Goal: Task Accomplishment & Management: Manage account settings

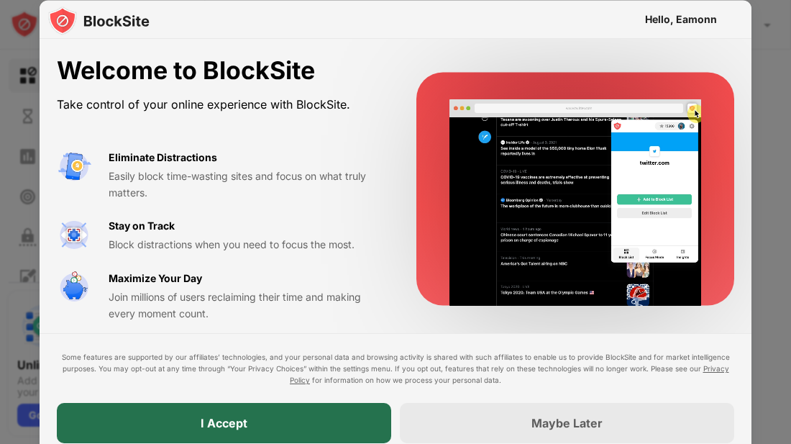
click at [278, 418] on div "I Accept" at bounding box center [224, 423] width 334 height 40
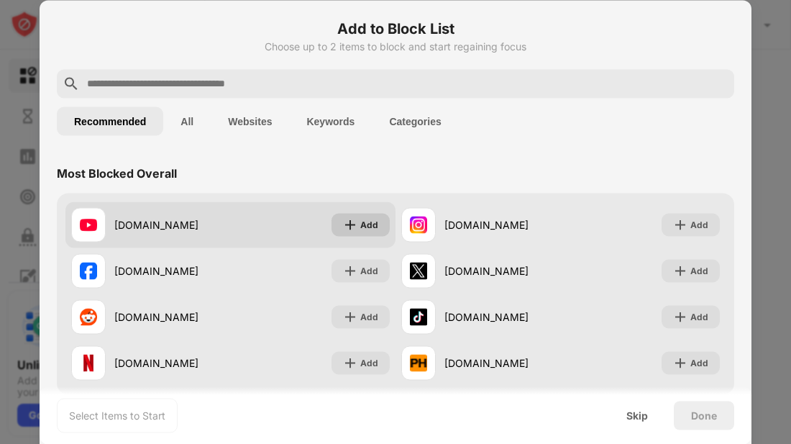
click at [372, 225] on div "Add" at bounding box center [369, 224] width 18 height 14
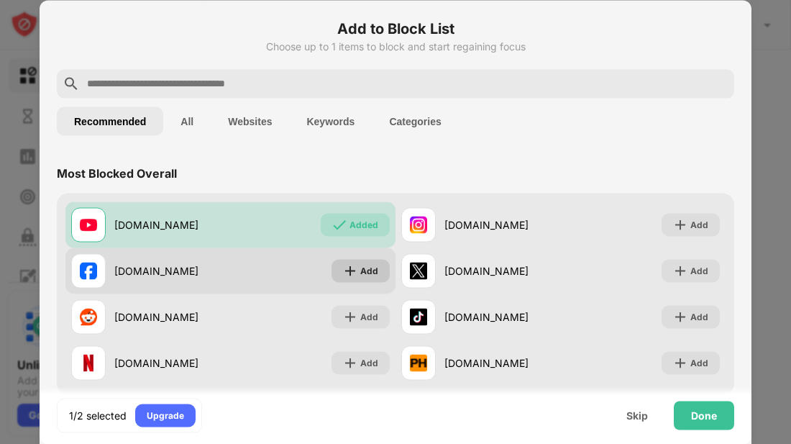
click at [362, 260] on div "Add" at bounding box center [360, 270] width 58 height 23
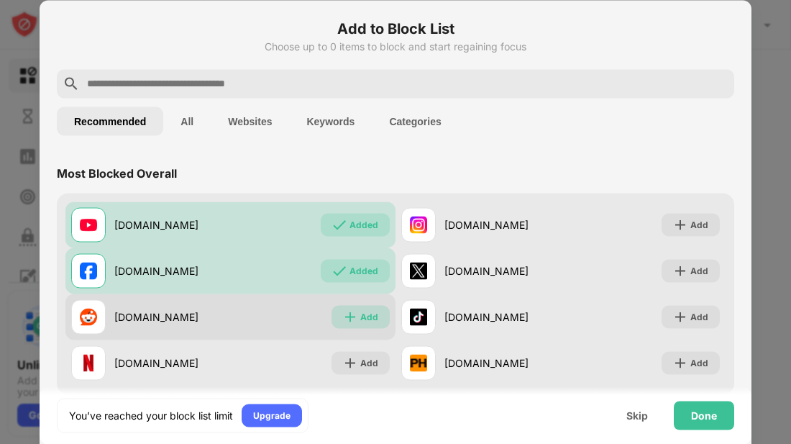
click at [357, 315] on img at bounding box center [350, 316] width 14 height 14
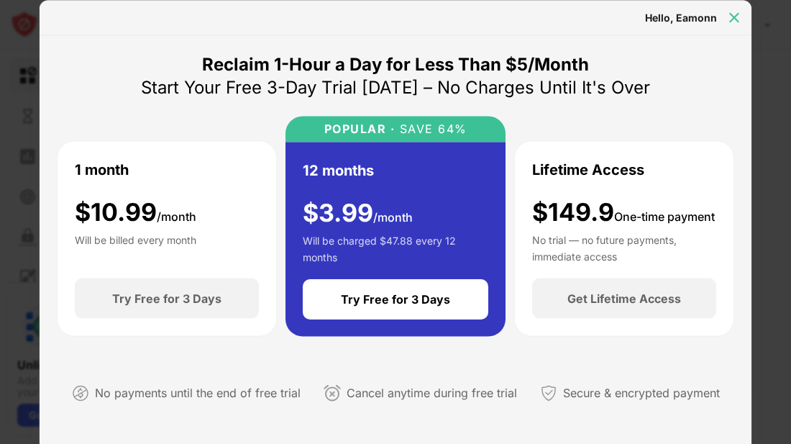
click at [733, 18] on img at bounding box center [734, 17] width 14 height 14
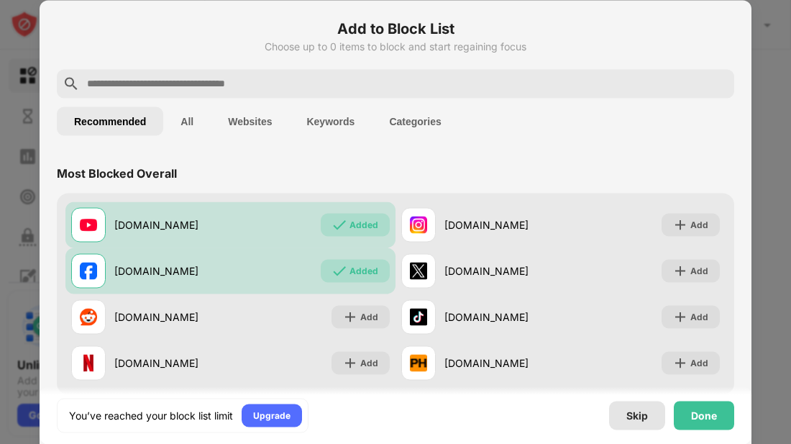
click at [644, 417] on div "Skip" at bounding box center [637, 415] width 22 height 12
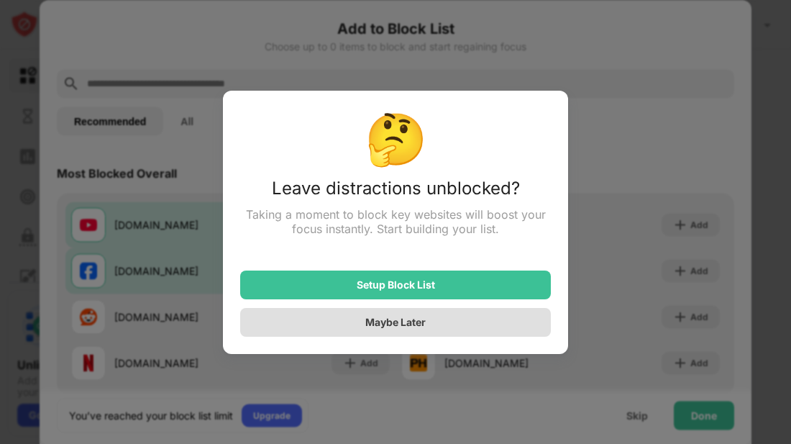
click at [454, 319] on div "Maybe Later" at bounding box center [395, 322] width 311 height 29
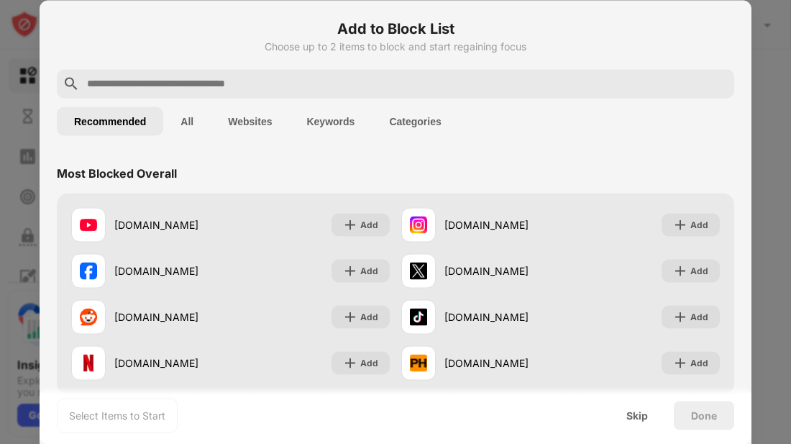
click at [192, 122] on button "All" at bounding box center [186, 120] width 47 height 29
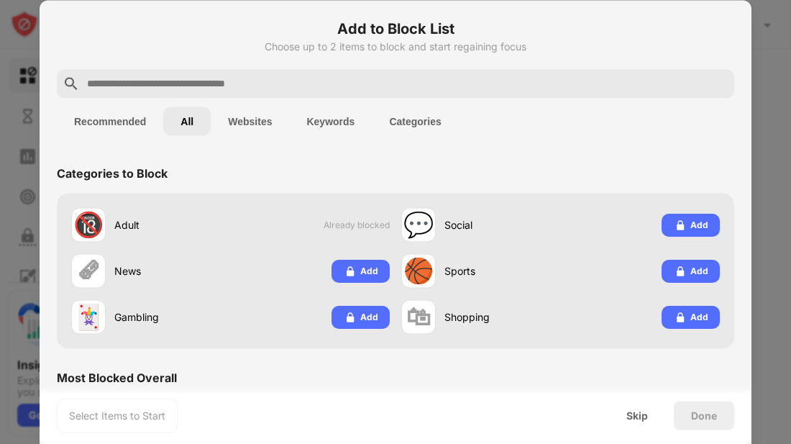
click at [268, 123] on button "Websites" at bounding box center [250, 120] width 78 height 29
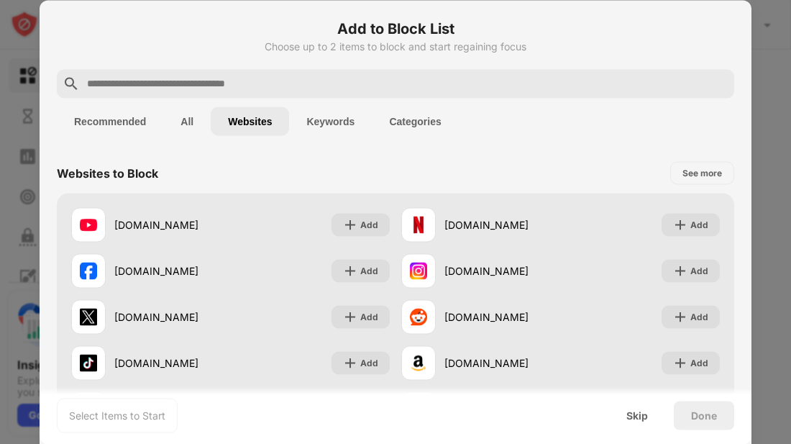
click at [372, 81] on input "text" at bounding box center [407, 83] width 643 height 17
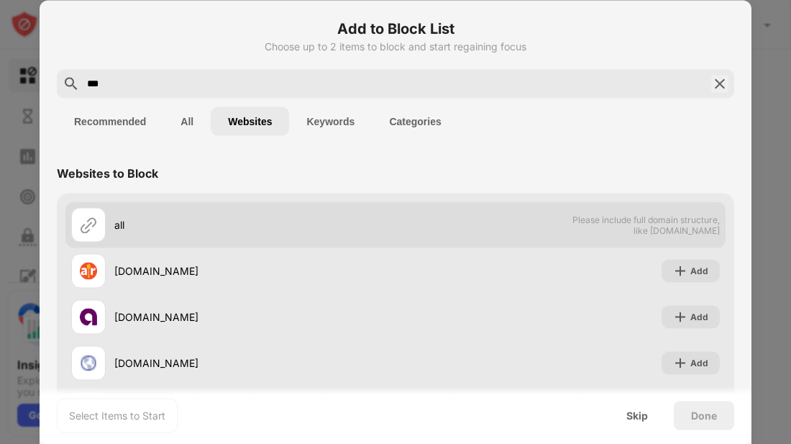
type input "***"
click at [521, 233] on div "all Please include full domain structure, like domain.com" at bounding box center [395, 224] width 660 height 46
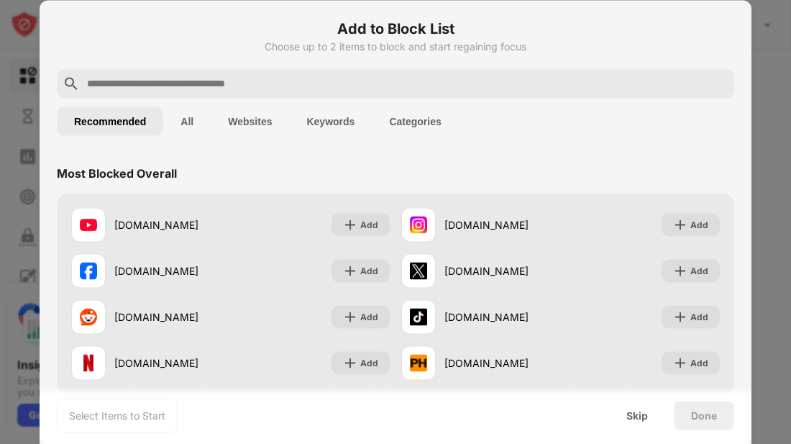
click at [638, 406] on div "Skip" at bounding box center [637, 414] width 56 height 29
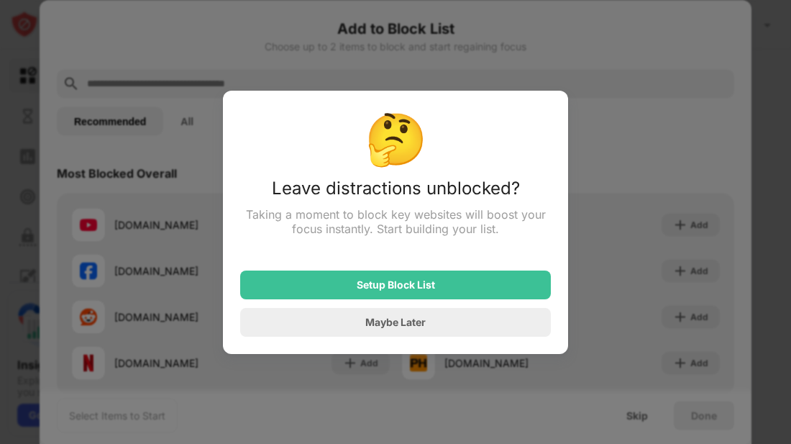
click at [488, 324] on div "Maybe Later" at bounding box center [395, 322] width 311 height 29
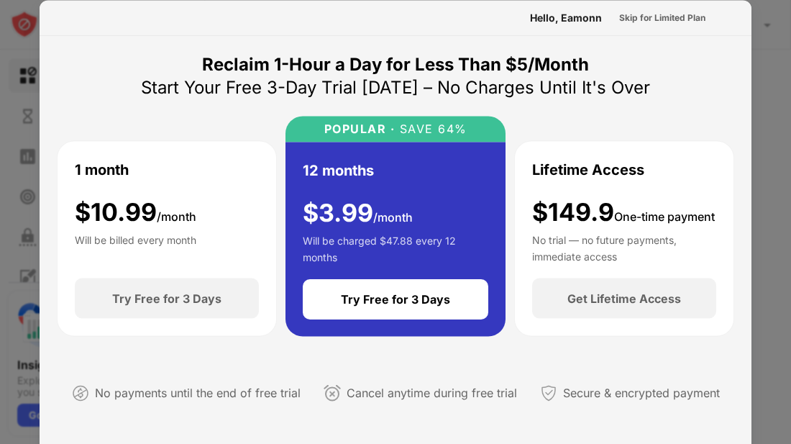
click at [685, 20] on div "Skip for Limited Plan" at bounding box center [662, 17] width 86 height 14
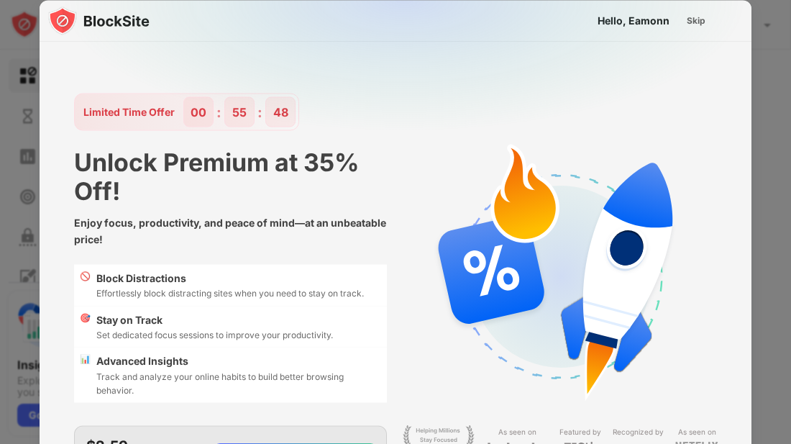
click at [702, 18] on div "Skip" at bounding box center [696, 20] width 19 height 14
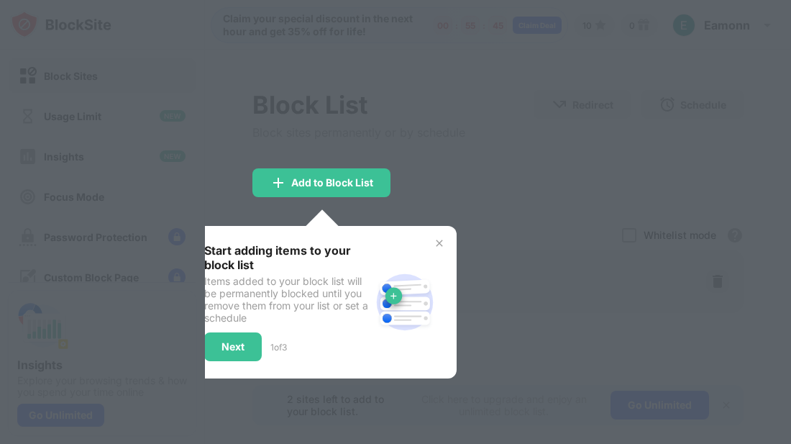
click at [555, 191] on div at bounding box center [395, 222] width 791 height 444
click at [444, 240] on img at bounding box center [440, 243] width 12 height 12
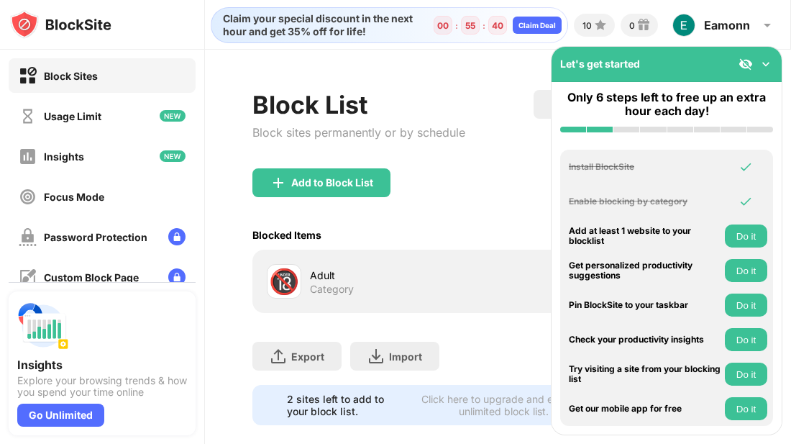
click at [495, 209] on div "Add to Block List" at bounding box center [497, 194] width 491 height 52
click at [464, 209] on div "Add to Block List" at bounding box center [497, 194] width 491 height 52
click at [765, 67] on img at bounding box center [766, 64] width 14 height 14
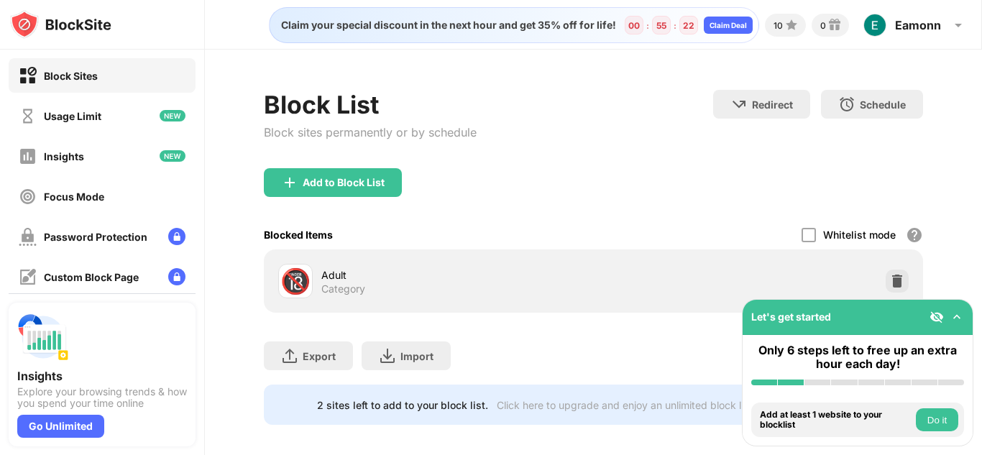
click at [656, 140] on div "Block List Block sites permanently or by schedule Redirect Choose a site to be …" at bounding box center [593, 129] width 659 height 78
click at [78, 127] on div "Usage Limit" at bounding box center [102, 115] width 187 height 35
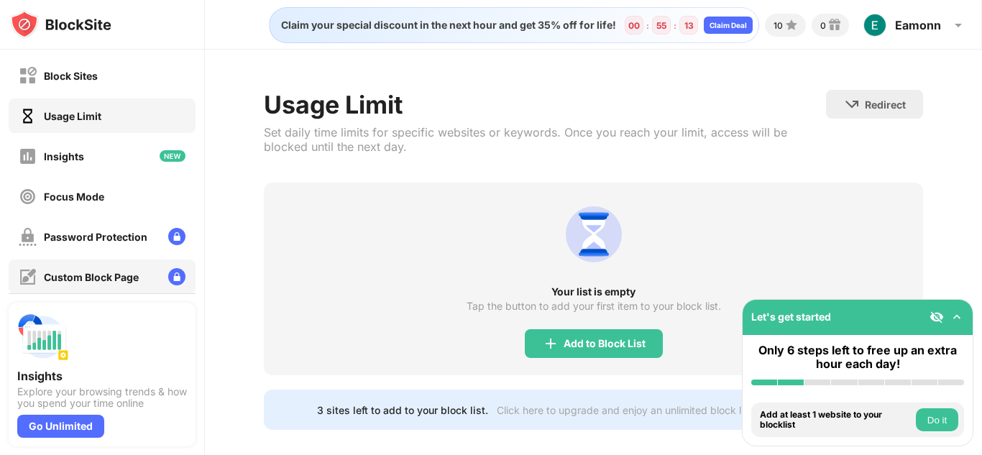
click at [88, 283] on div "Custom Block Page" at bounding box center [79, 277] width 120 height 18
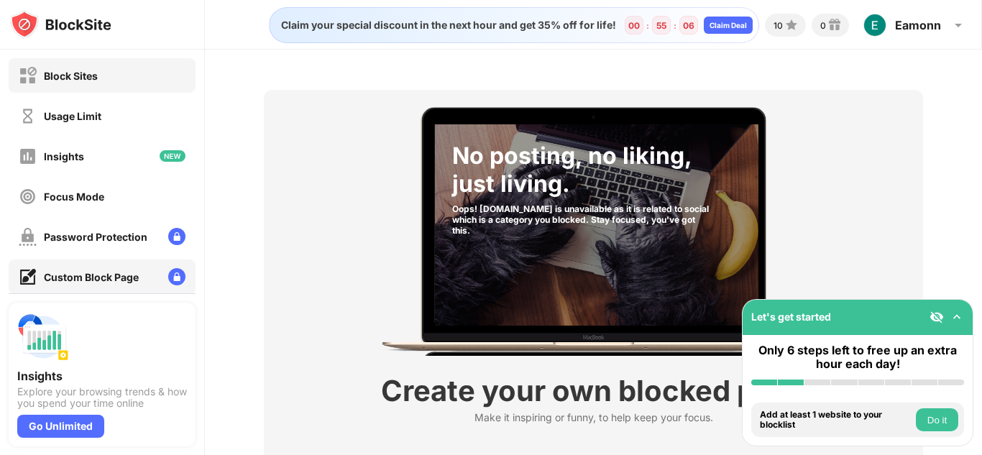
click at [91, 68] on div "Block Sites" at bounding box center [58, 76] width 79 height 18
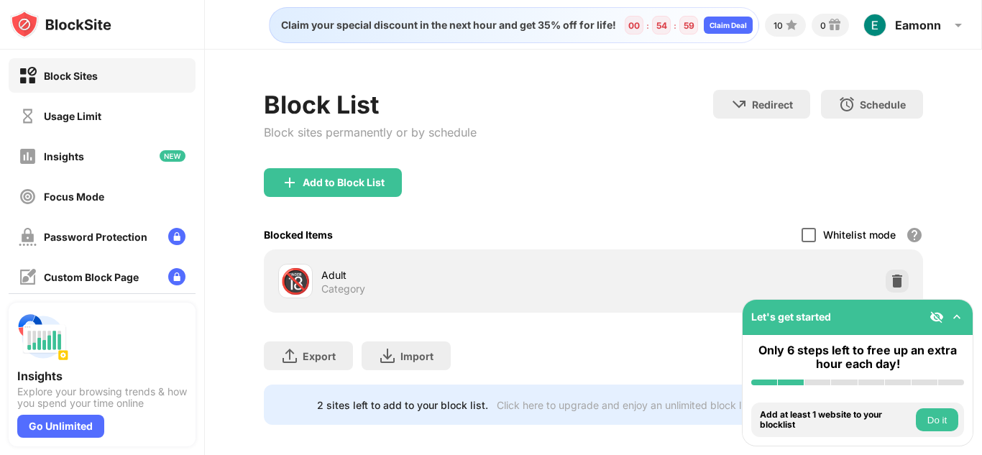
click at [790, 232] on div at bounding box center [809, 235] width 14 height 14
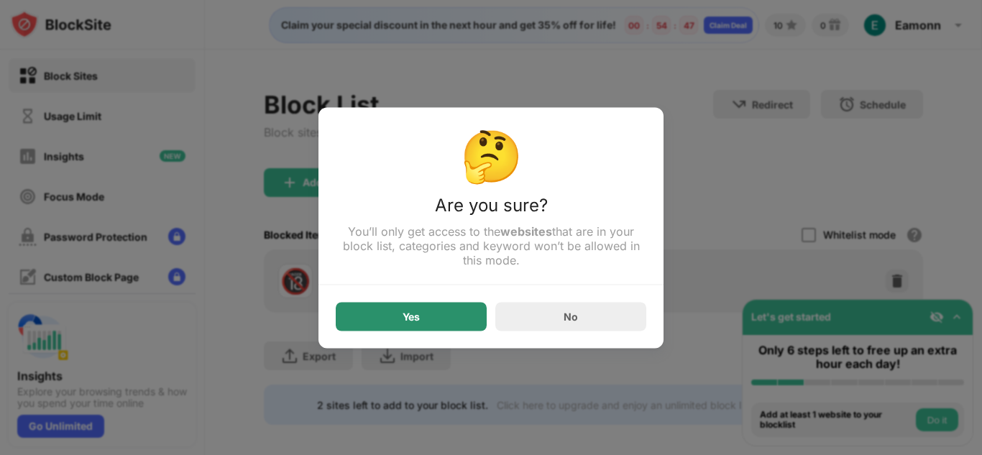
click at [448, 319] on div "Yes" at bounding box center [411, 316] width 151 height 29
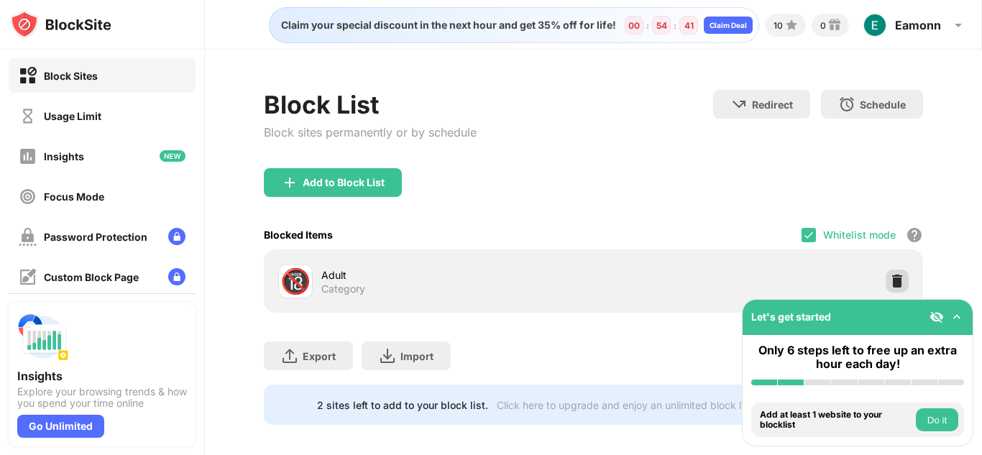
click at [790, 286] on img at bounding box center [897, 281] width 14 height 14
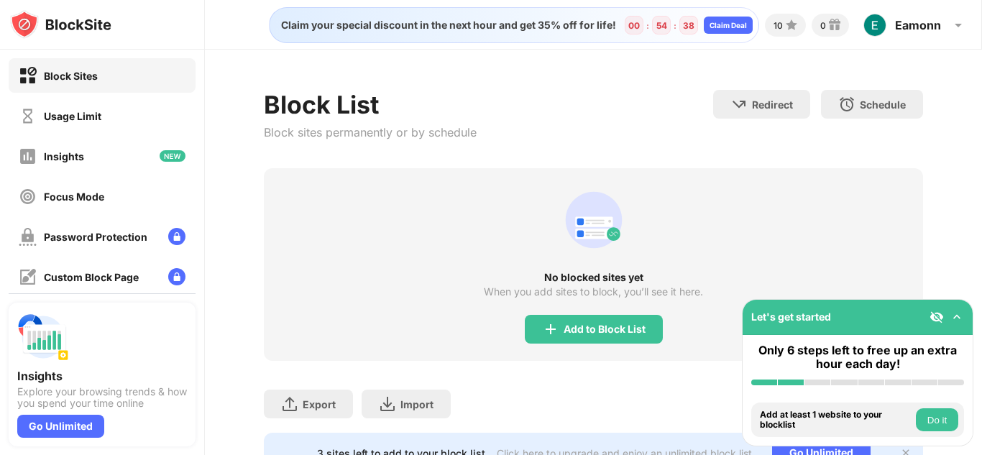
click at [790, 318] on img at bounding box center [957, 317] width 14 height 14
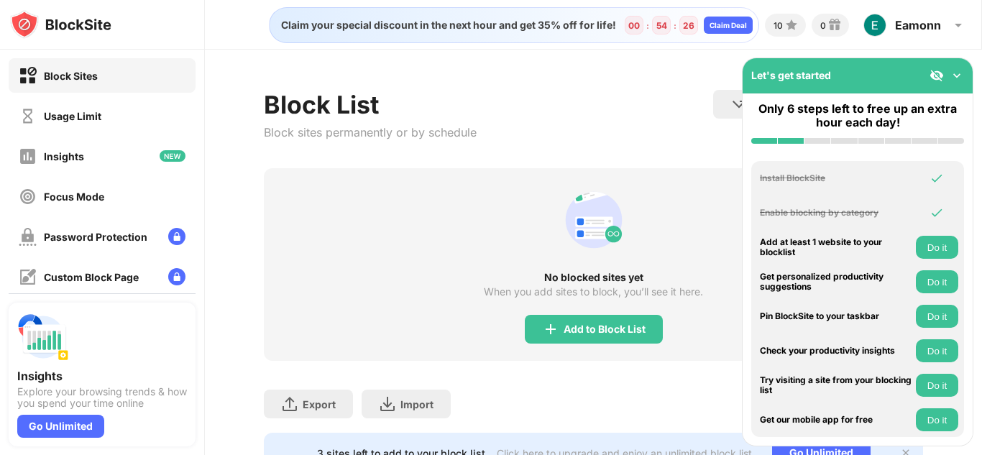
click at [790, 77] on img at bounding box center [957, 75] width 14 height 14
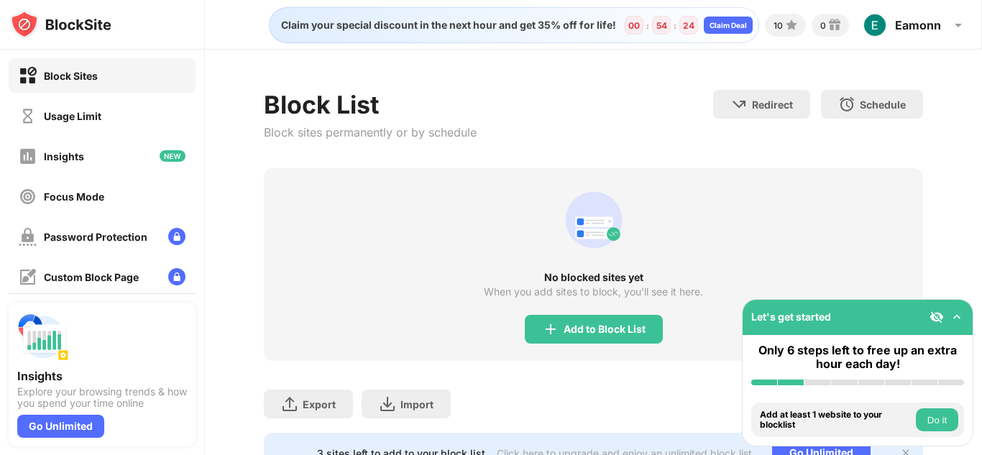
click at [790, 421] on button "Do it" at bounding box center [937, 419] width 42 height 23
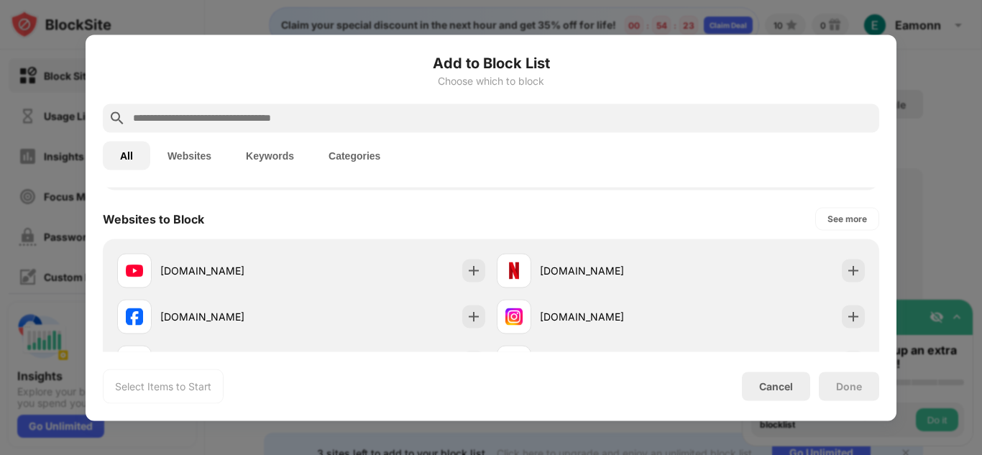
scroll to position [204, 0]
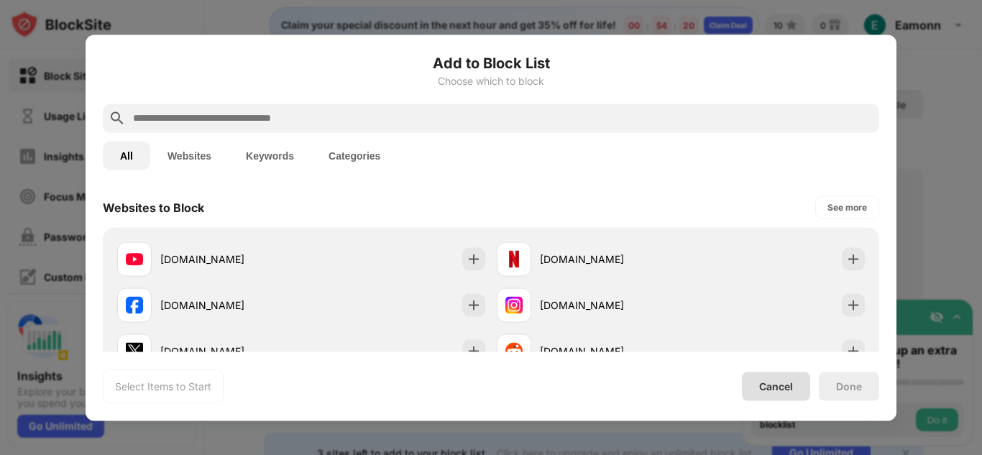
click at [769, 380] on div "Cancel" at bounding box center [776, 386] width 34 height 12
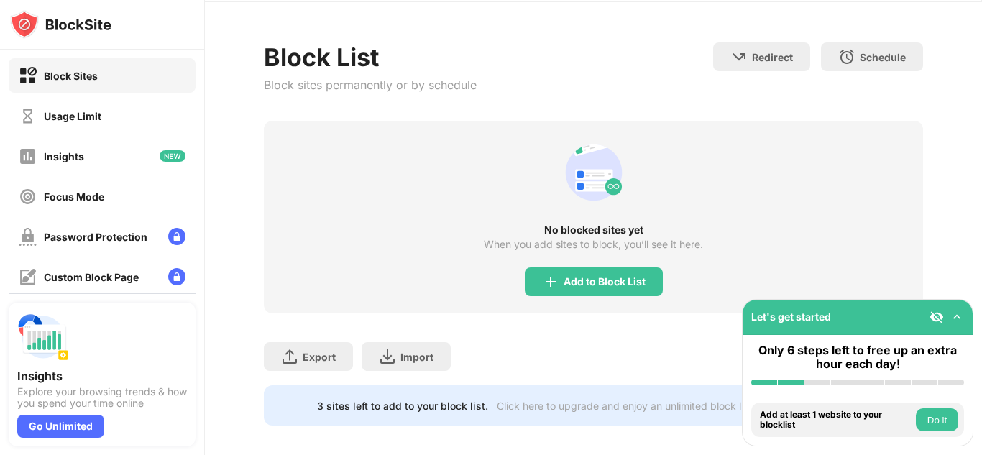
scroll to position [0, 0]
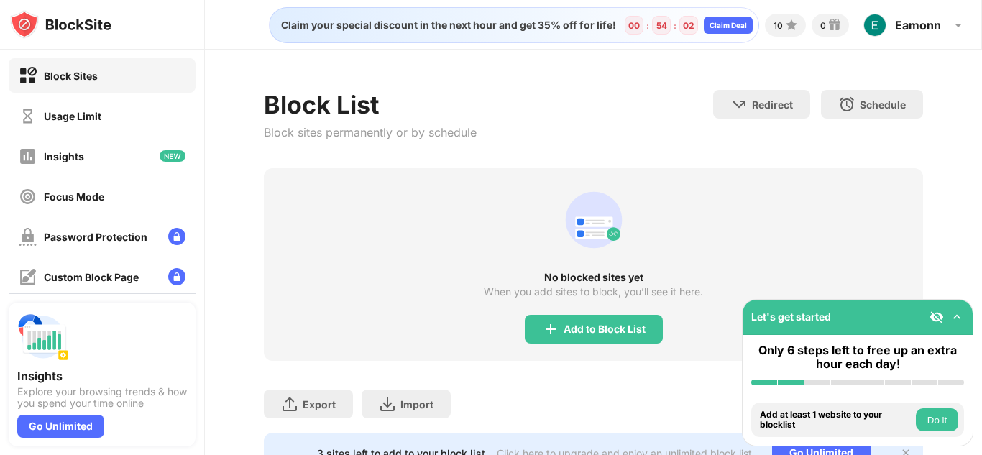
click at [674, 157] on div "Block List Block sites permanently or by schedule Redirect Choose a site to be …" at bounding box center [593, 129] width 659 height 78
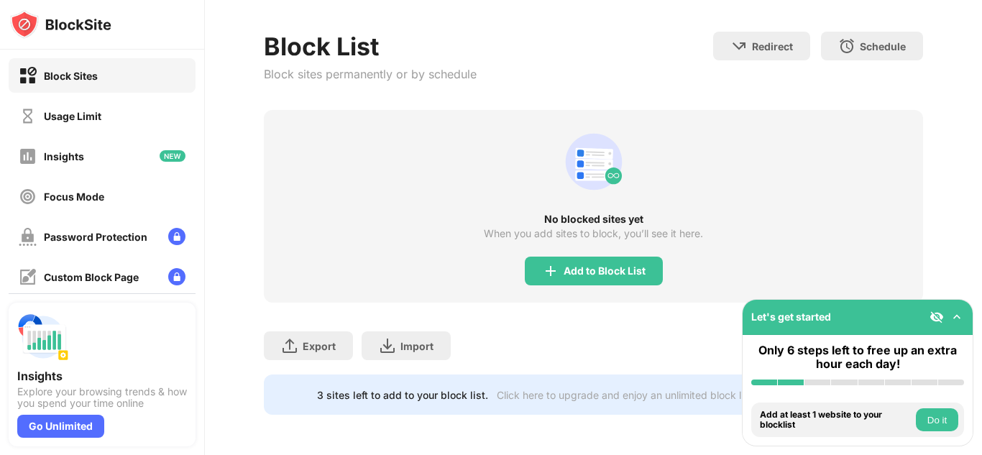
click at [40, 197] on div "Focus Mode" at bounding box center [62, 197] width 86 height 18
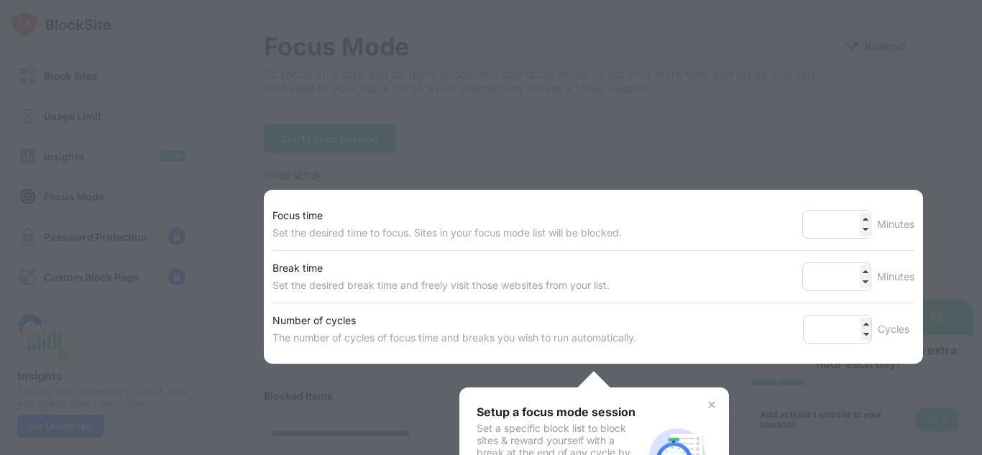
click at [790, 132] on div at bounding box center [491, 227] width 982 height 455
click at [790, 169] on div at bounding box center [491, 227] width 982 height 455
click at [713, 403] on img at bounding box center [712, 405] width 12 height 12
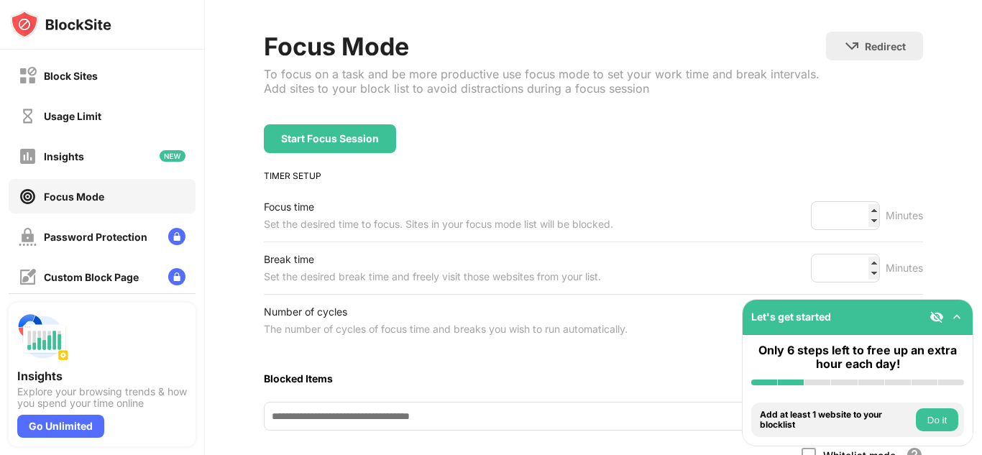
click at [42, 124] on div "Usage Limit" at bounding box center [60, 116] width 83 height 18
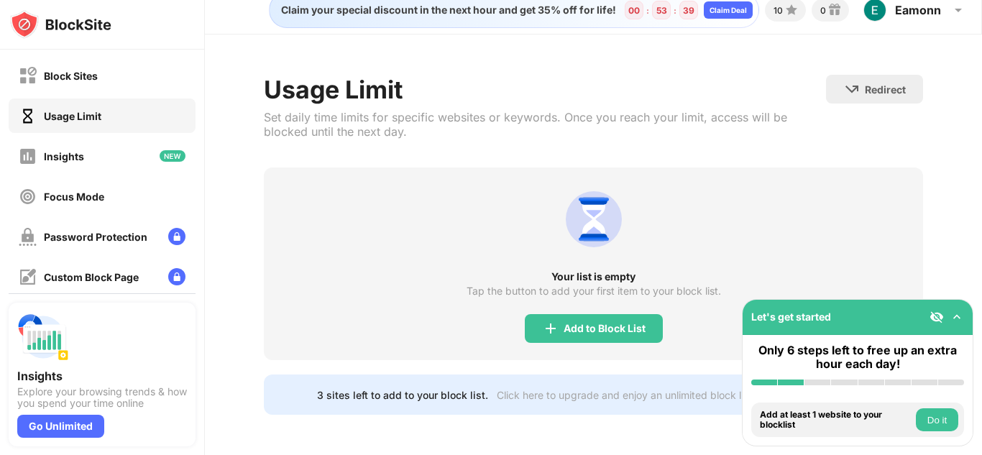
scroll to position [15, 0]
click at [45, 81] on div "Block Sites" at bounding box center [71, 76] width 54 height 12
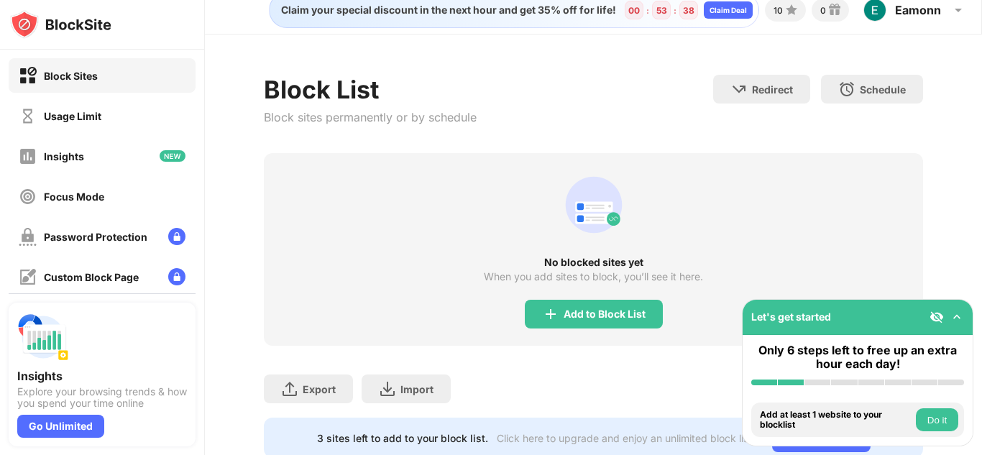
scroll to position [58, 0]
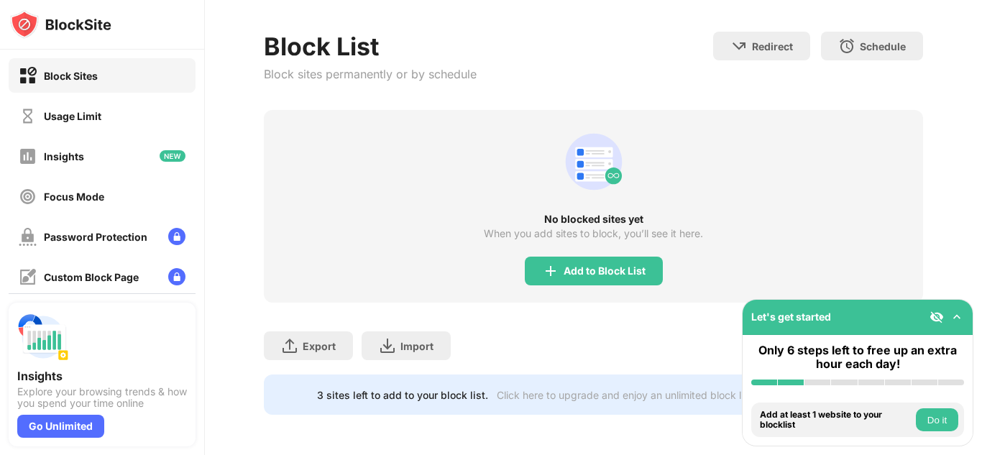
click at [618, 276] on div "Add to Block List" at bounding box center [605, 271] width 82 height 12
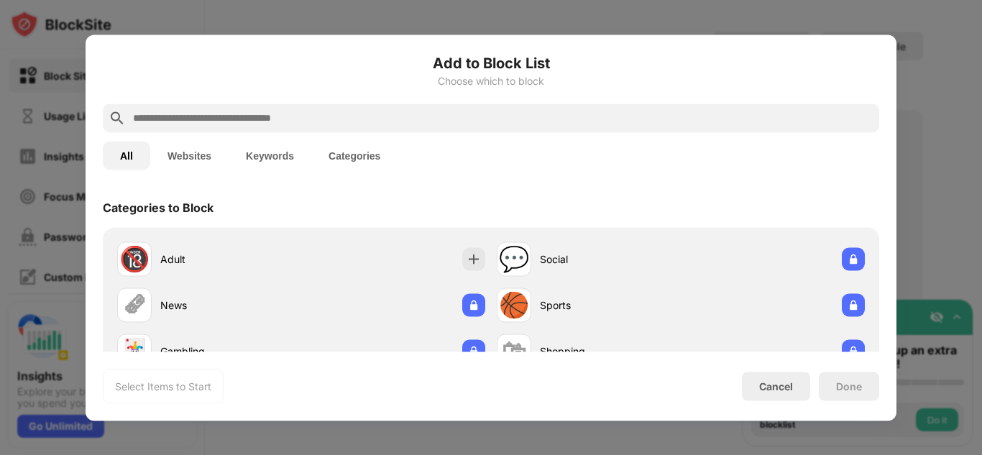
click at [204, 159] on button "Websites" at bounding box center [189, 155] width 78 height 29
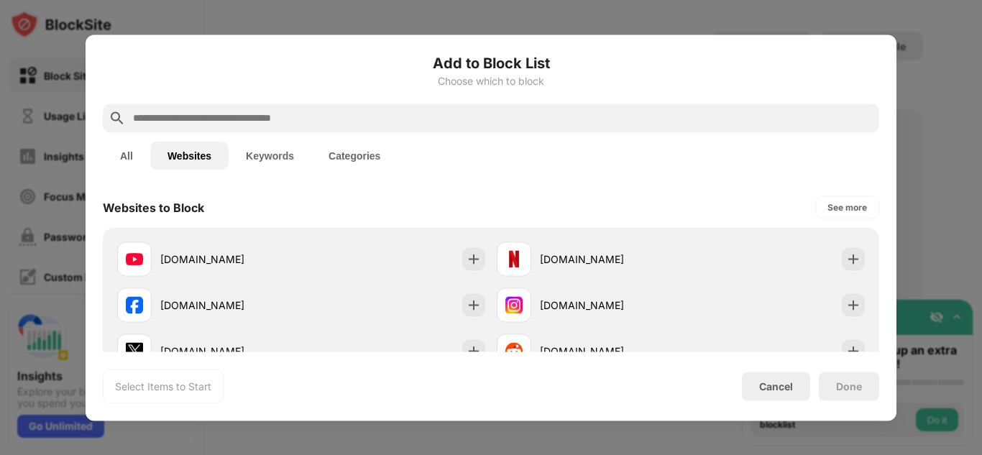
click at [176, 123] on input "text" at bounding box center [503, 117] width 742 height 17
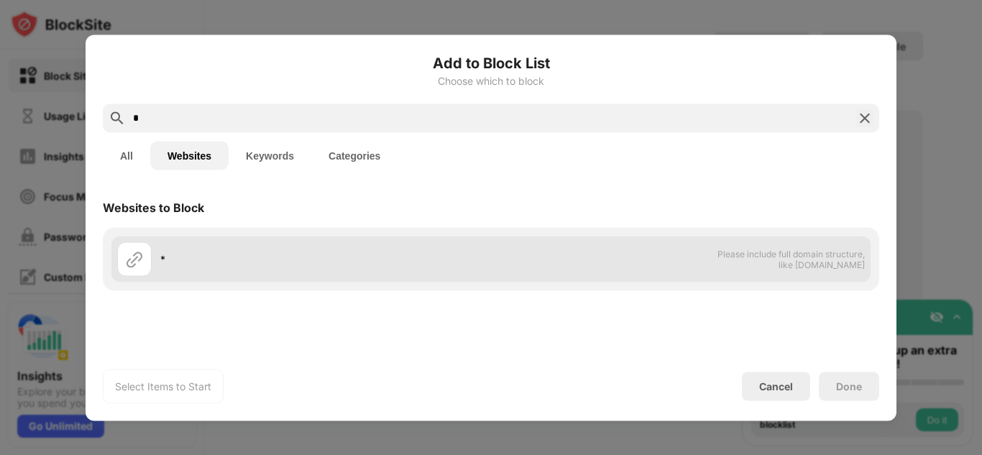
type input "*"
click at [760, 278] on div "* Please include full domain structure, like domain.com" at bounding box center [490, 259] width 759 height 46
click at [480, 267] on div "*" at bounding box center [304, 259] width 374 height 35
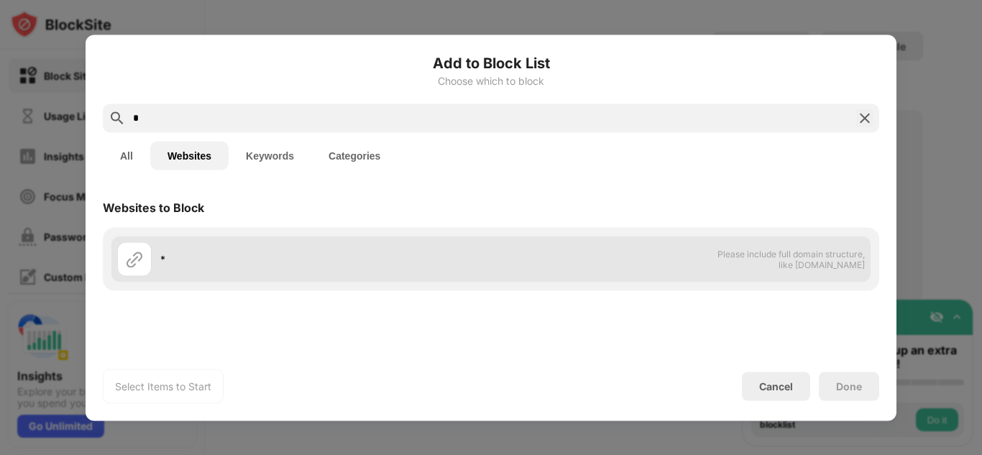
click at [480, 267] on div "*" at bounding box center [304, 259] width 374 height 35
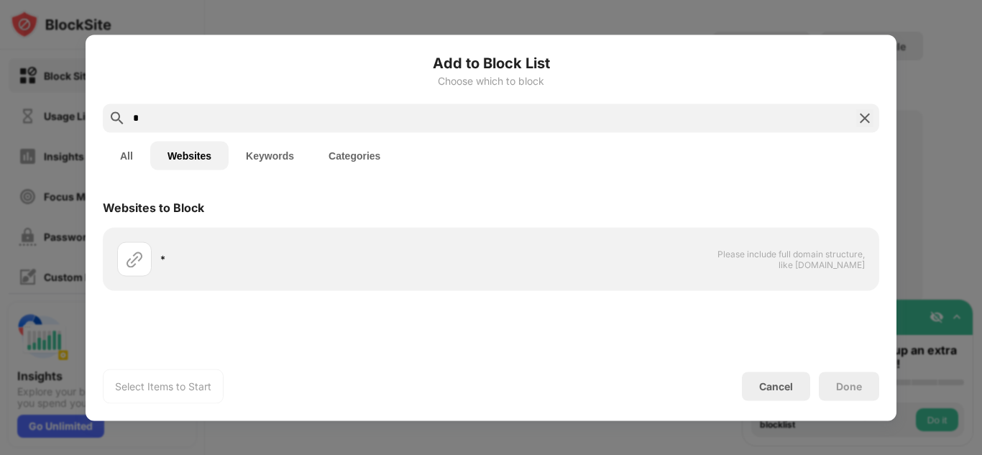
click at [790, 122] on img at bounding box center [864, 117] width 17 height 17
